Goal: Navigation & Orientation: Find specific page/section

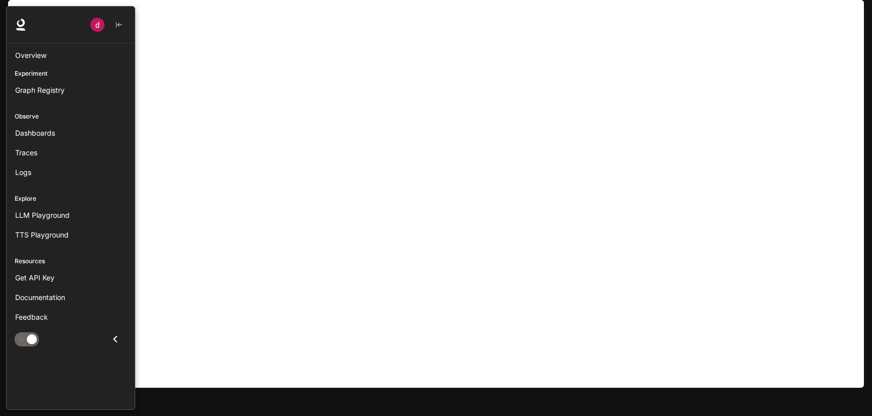
click at [60, 123] on li "Dashboards" at bounding box center [71, 133] width 128 height 20
click at [59, 129] on div "Dashboards" at bounding box center [70, 133] width 111 height 11
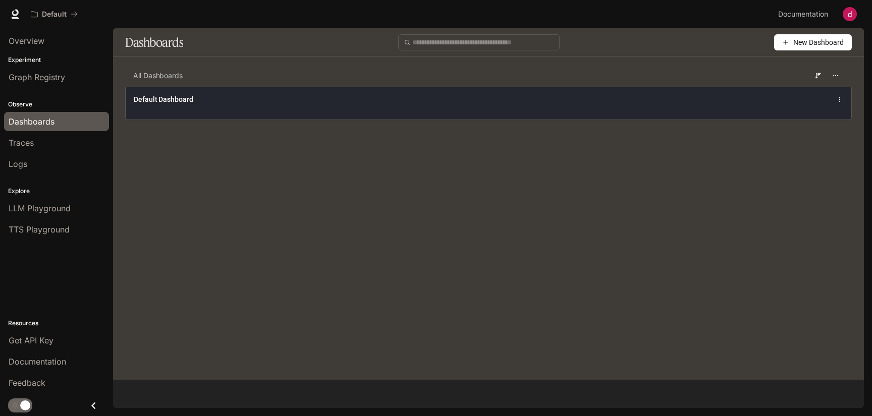
click at [136, 109] on div "Default Dashboard" at bounding box center [488, 103] width 725 height 33
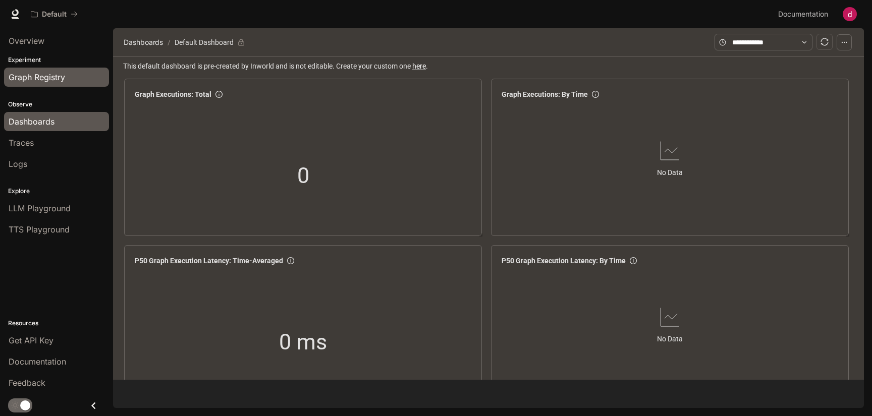
click at [40, 83] on link "Graph Registry" at bounding box center [56, 77] width 105 height 19
